Goal: Information Seeking & Learning: Learn about a topic

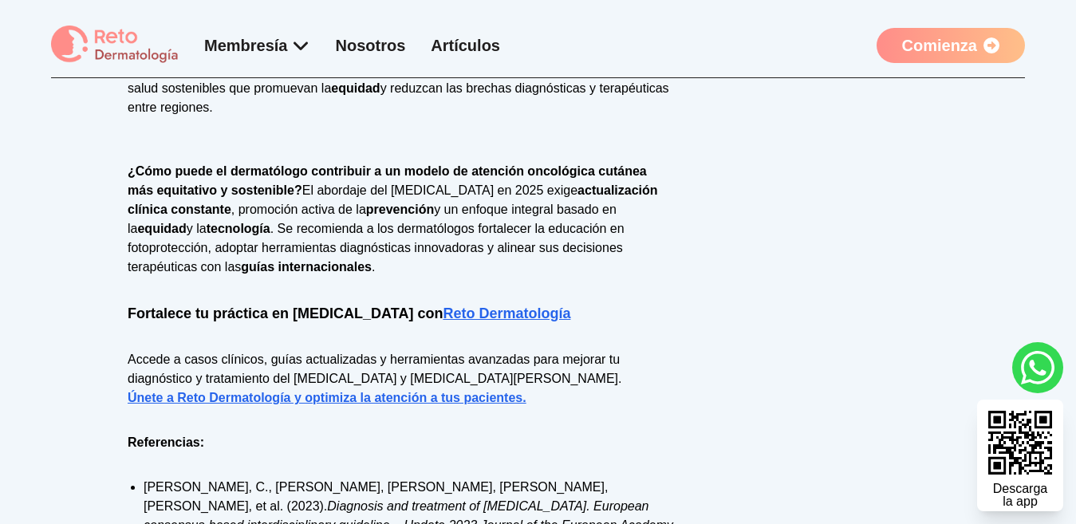
scroll to position [2358, 0]
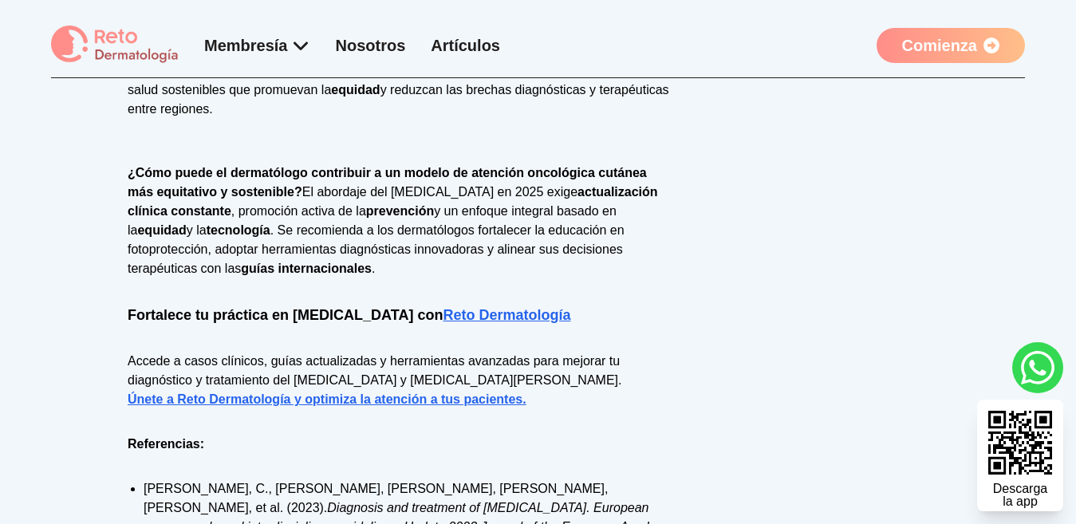
click at [348, 392] on link "Únete a Reto Dermatología y optimiza la atención a tus pacientes." at bounding box center [327, 399] width 399 height 14
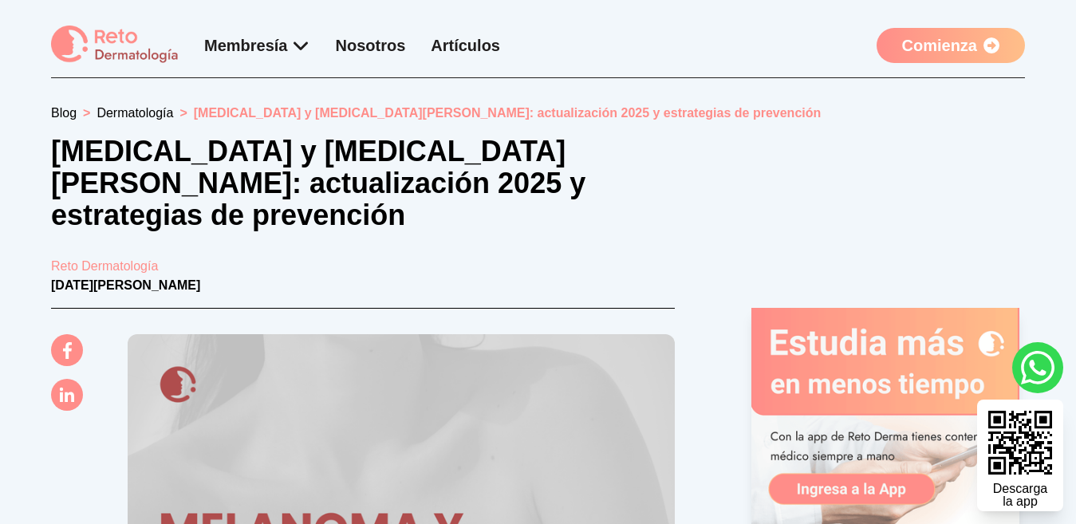
scroll to position [2336, 0]
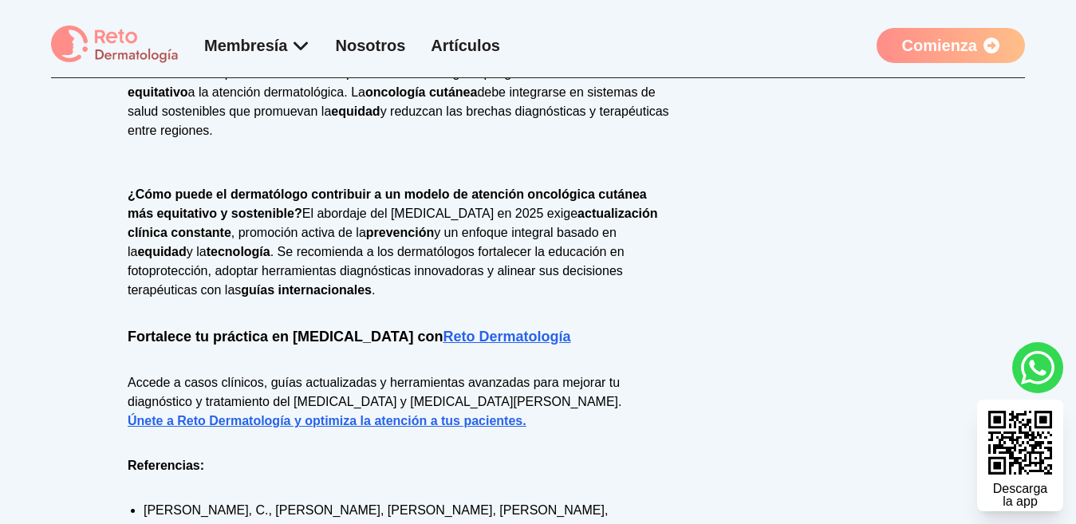
drag, startPoint x: 0, startPoint y: 0, endPoint x: 495, endPoint y: 44, distance: 497.2
click at [495, 44] on link "Artículos" at bounding box center [465, 46] width 69 height 18
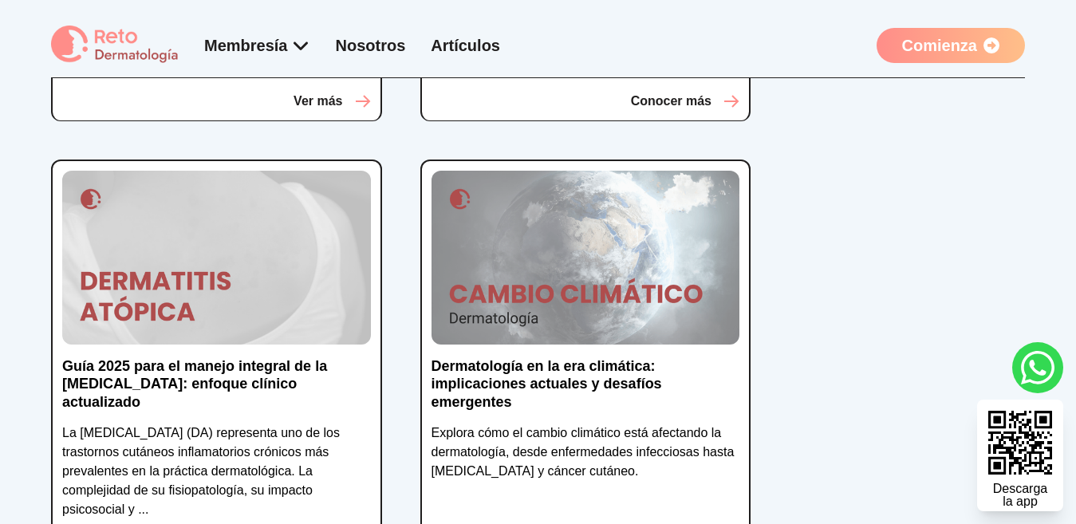
scroll to position [2043, 0]
